Goal: Transaction & Acquisition: Book appointment/travel/reservation

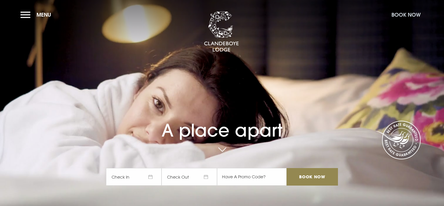
click at [399, 14] on button "Book Now" at bounding box center [406, 14] width 35 height 13
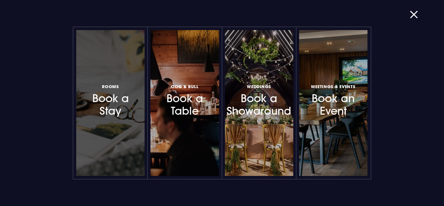
click at [117, 101] on h3 "Rooms Book a Stay" at bounding box center [110, 100] width 51 height 35
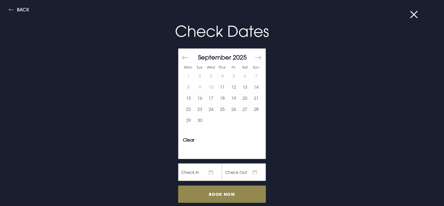
click at [418, 15] on button at bounding box center [417, 15] width 15 height 6
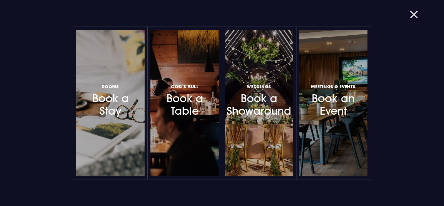
click at [414, 13] on button "button" at bounding box center [417, 15] width 15 height 6
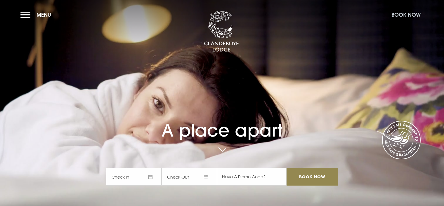
click at [403, 13] on button "Book Now" at bounding box center [406, 14] width 35 height 13
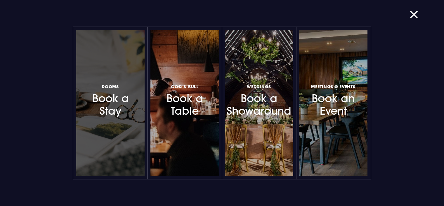
click at [107, 105] on h3 "Rooms Book a Stay" at bounding box center [110, 100] width 51 height 35
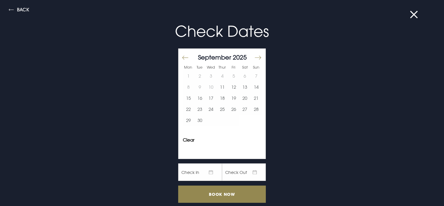
click at [255, 58] on button "Move forward to switch to the next month." at bounding box center [257, 57] width 7 height 12
click at [195, 120] on button "25" at bounding box center [199, 120] width 11 height 11
click at [206, 120] on button "26" at bounding box center [211, 120] width 11 height 11
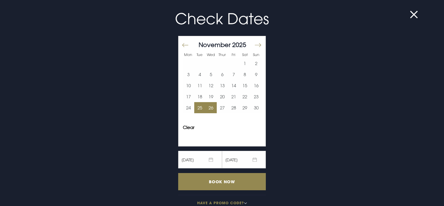
scroll to position [23, 0]
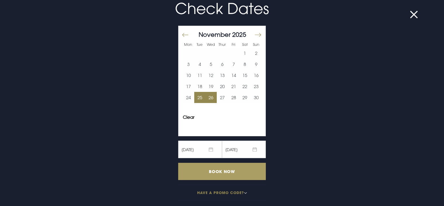
click at [223, 169] on input "Book Now" at bounding box center [222, 171] width 88 height 17
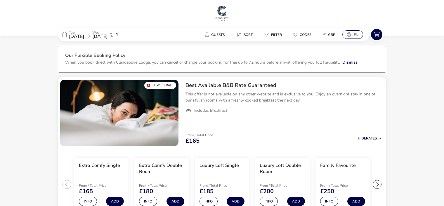
click at [356, 34] on span "en" at bounding box center [356, 34] width 5 height 5
click at [357, 75] on li "Español" at bounding box center [390, 75] width 94 height 13
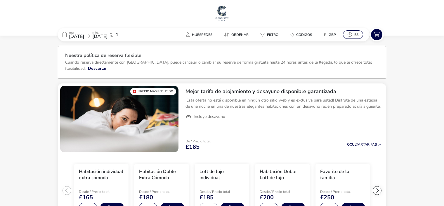
click at [356, 34] on span "es" at bounding box center [357, 34] width 4 height 5
click at [356, 63] on li "English" at bounding box center [390, 62] width 94 height 13
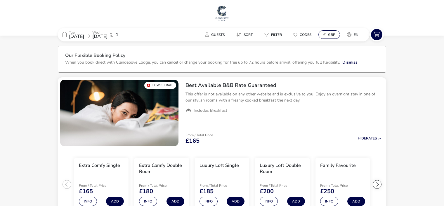
click at [333, 34] on span "GBP" at bounding box center [331, 34] width 7 height 5
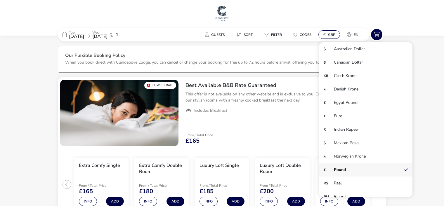
click at [333, 34] on span "GBP" at bounding box center [331, 34] width 7 height 5
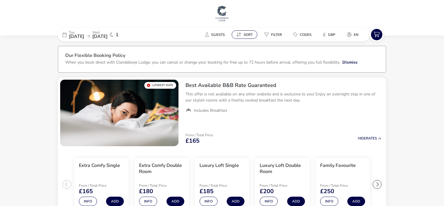
click at [245, 33] on span "Sort" at bounding box center [248, 34] width 9 height 5
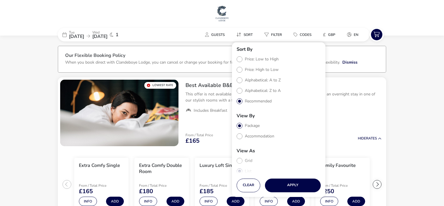
click at [257, 18] on h1 at bounding box center [222, 14] width 440 height 19
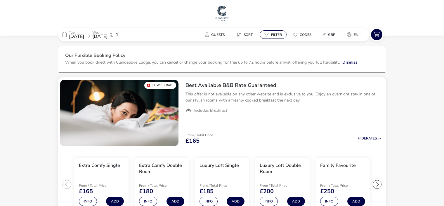
click at [273, 34] on span "Filter" at bounding box center [276, 34] width 11 height 5
